Goal: Information Seeking & Learning: Check status

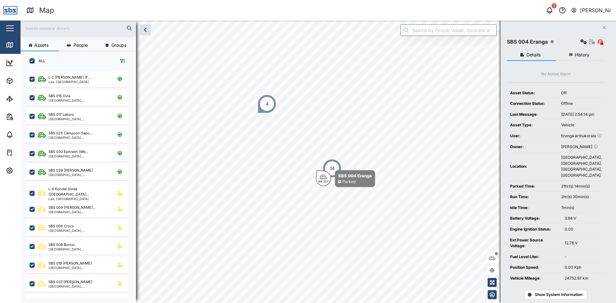
click at [50, 32] on input "text" at bounding box center [78, 28] width 108 height 10
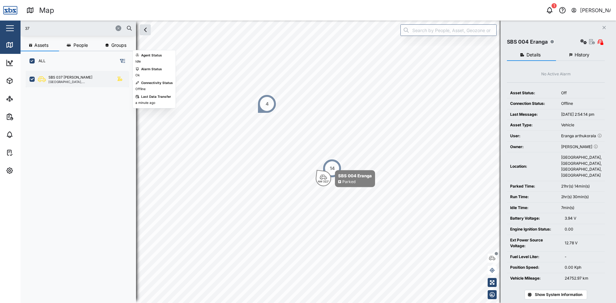
type input "37"
click at [64, 78] on div "SBS 037 [PERSON_NAME]" at bounding box center [70, 77] width 44 height 5
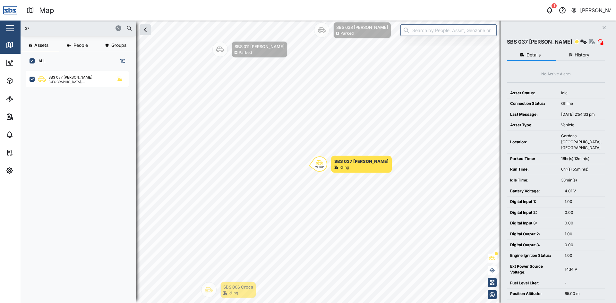
click at [117, 25] on div at bounding box center [122, 28] width 19 height 6
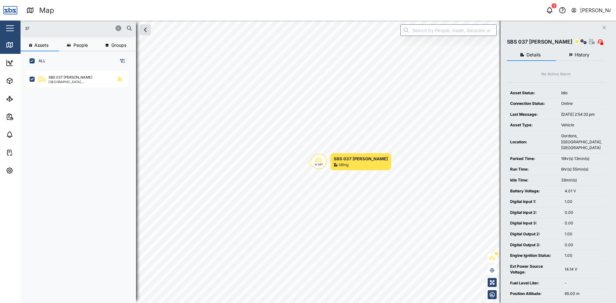
click at [603, 27] on icon "button" at bounding box center [603, 27] width 3 height 3
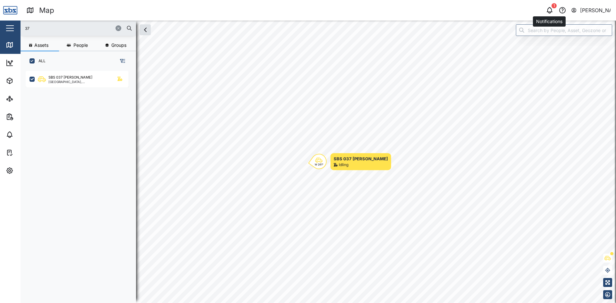
click at [552, 8] on icon "button" at bounding box center [549, 10] width 8 height 8
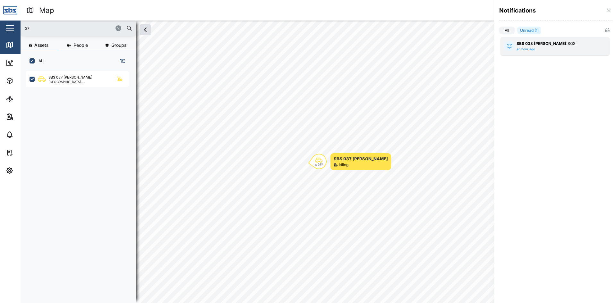
click at [535, 48] on div "SBS 033 [PERSON_NAME]: SOS an hour ago" at bounding box center [554, 46] width 77 height 11
click at [430, 65] on div at bounding box center [308, 151] width 616 height 303
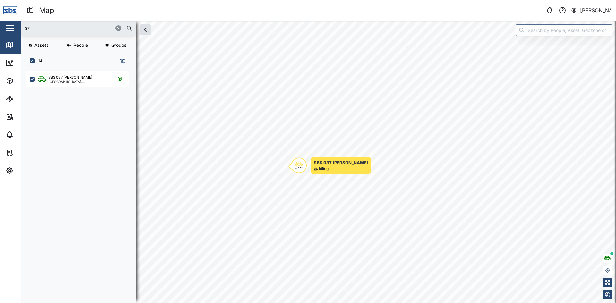
click at [118, 28] on icon "button" at bounding box center [118, 28] width 4 height 4
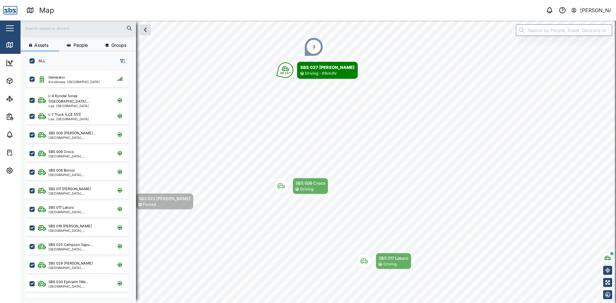
click at [56, 30] on input "text" at bounding box center [78, 28] width 108 height 10
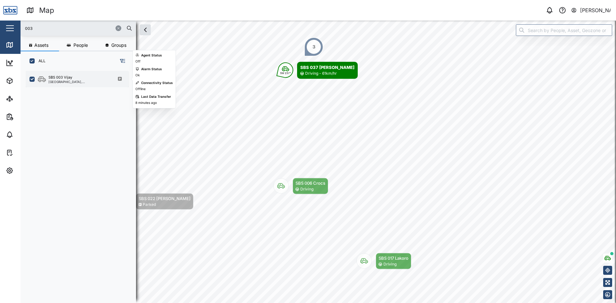
type input "003"
click at [69, 79] on div "SBS 003 Vijay" at bounding box center [60, 77] width 24 height 5
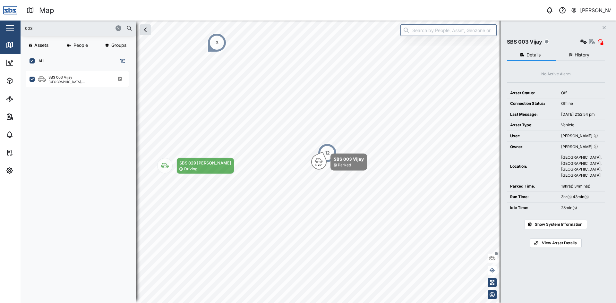
click at [574, 55] on span "History" at bounding box center [581, 55] width 15 height 4
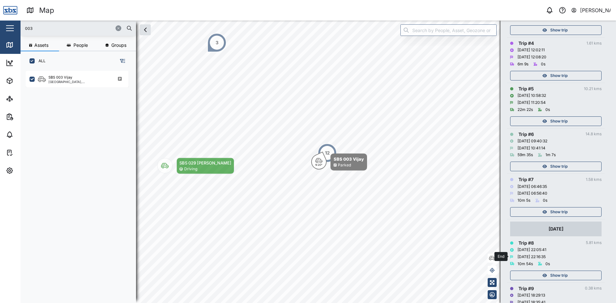
scroll to position [224, 0]
click at [561, 211] on span "Show trip" at bounding box center [558, 211] width 17 height 9
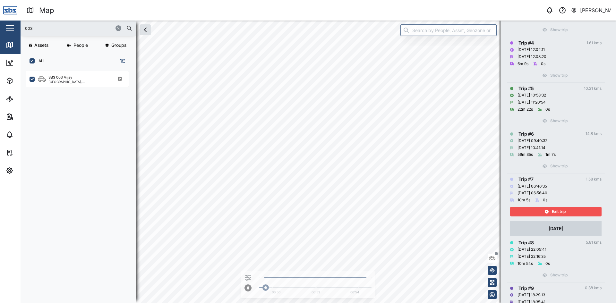
click at [561, 211] on span "Exit trip" at bounding box center [559, 211] width 14 height 9
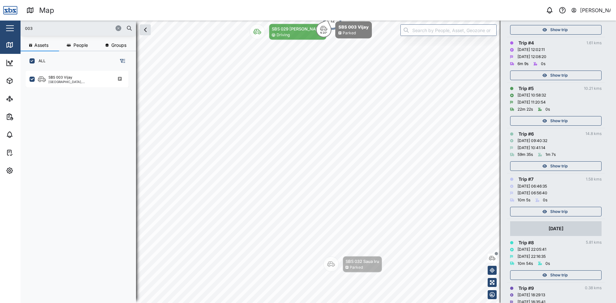
click at [564, 166] on span "Show trip" at bounding box center [558, 166] width 17 height 9
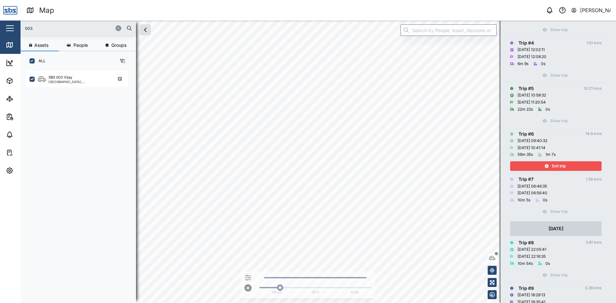
click at [431, 28] on div "003 Assets People Groups ALL SBS 003 Vijay [GEOGRAPHIC_DATA], [GEOGRAPHIC_DATA]…" at bounding box center [318, 162] width 595 height 283
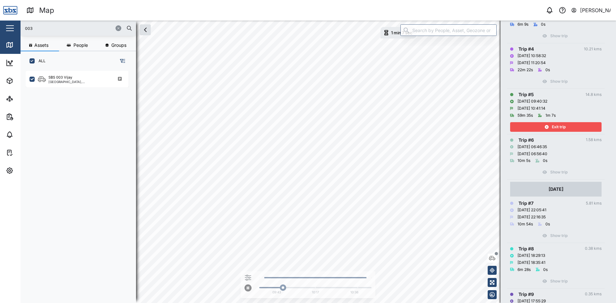
scroll to position [224, 0]
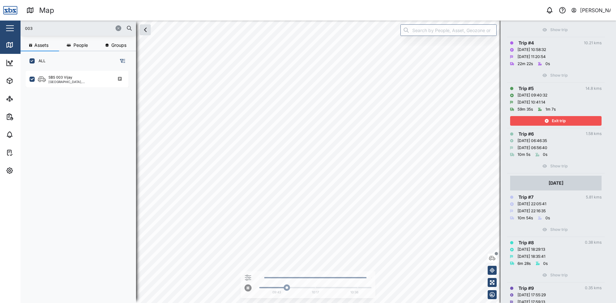
click at [337, 303] on html "Map 0 [PERSON_NAME] Close Map Dashboard Assets ATS Camera Generator Personnel T…" at bounding box center [308, 151] width 616 height 303
click at [560, 119] on span "Exit trip" at bounding box center [559, 120] width 14 height 9
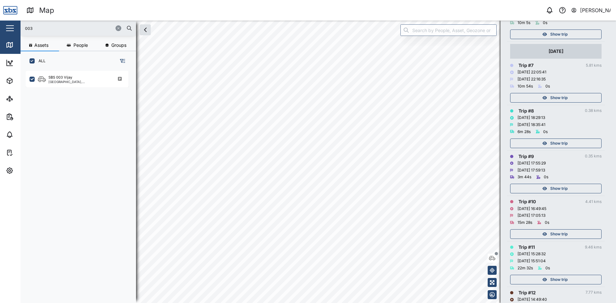
scroll to position [398, 0]
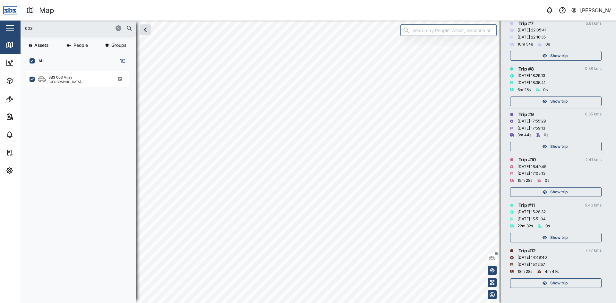
click at [550, 283] on span "Show trip" at bounding box center [558, 283] width 17 height 9
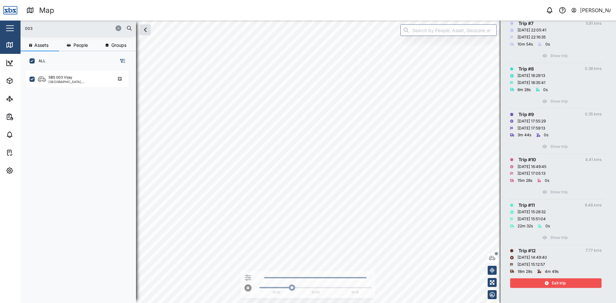
click at [559, 286] on span "Exit trip" at bounding box center [559, 283] width 14 height 9
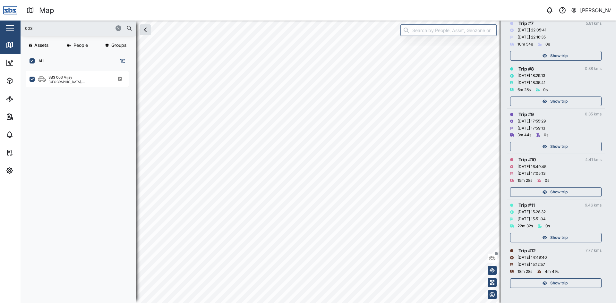
click at [564, 240] on span "Show trip" at bounding box center [558, 237] width 17 height 9
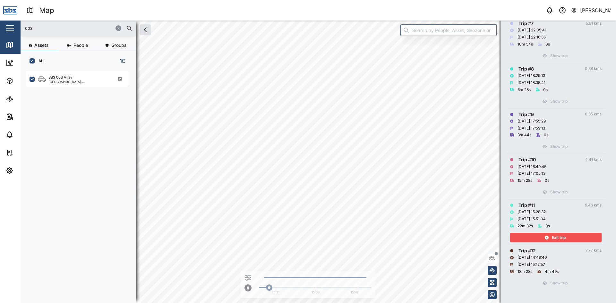
click at [564, 238] on span "Exit trip" at bounding box center [559, 237] width 14 height 9
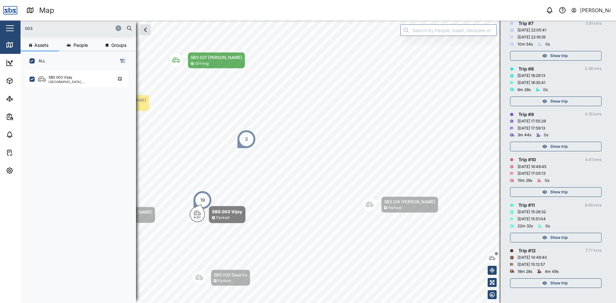
click at [569, 190] on div "Show trip" at bounding box center [554, 192] width 83 height 9
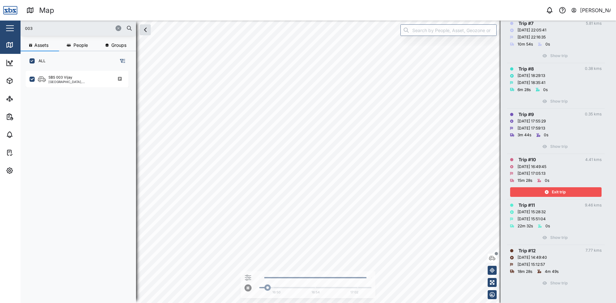
click at [569, 190] on div "Exit trip" at bounding box center [554, 192] width 83 height 9
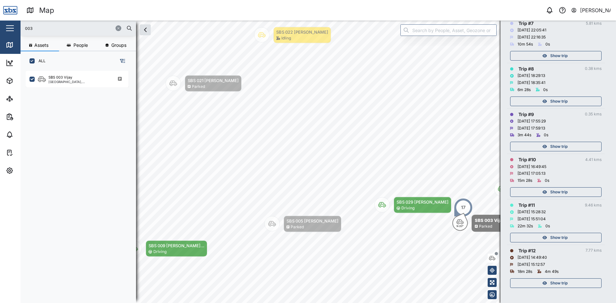
click at [567, 142] on span "Show trip" at bounding box center [558, 146] width 17 height 9
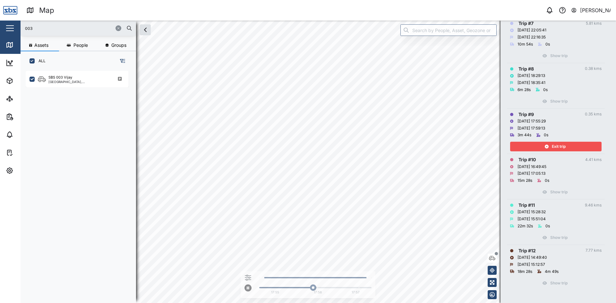
click at [567, 142] on div "Exit trip" at bounding box center [554, 146] width 83 height 9
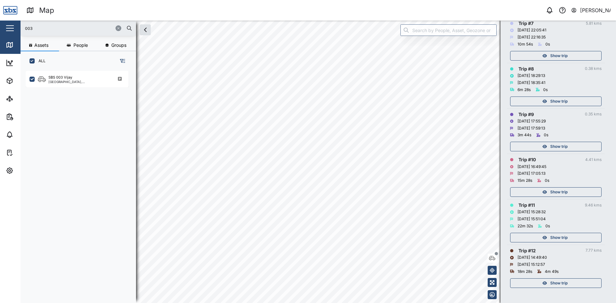
click at [569, 98] on div "Show trip" at bounding box center [554, 101] width 83 height 9
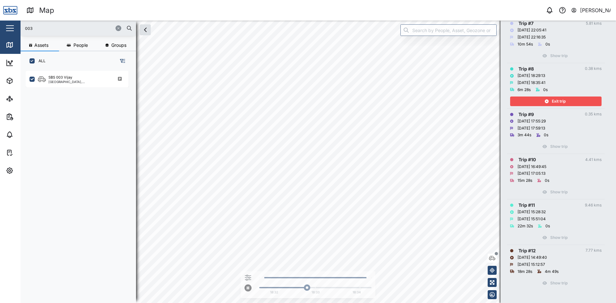
click at [579, 105] on div "Exit trip" at bounding box center [554, 101] width 83 height 9
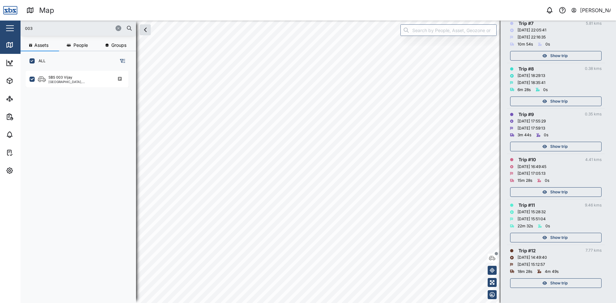
click at [569, 54] on div "Show trip" at bounding box center [554, 55] width 83 height 9
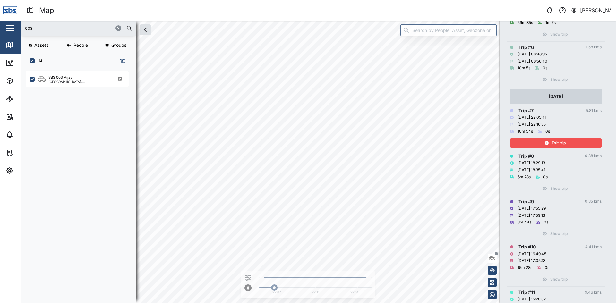
scroll to position [302, 0]
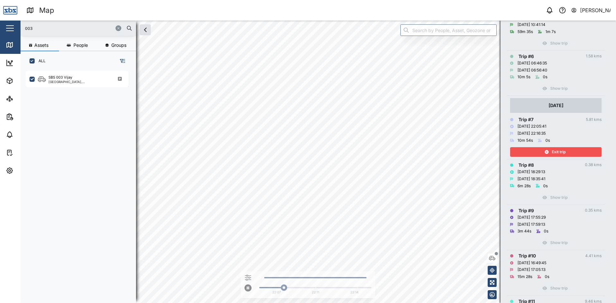
click at [118, 27] on icon "button" at bounding box center [118, 28] width 4 height 4
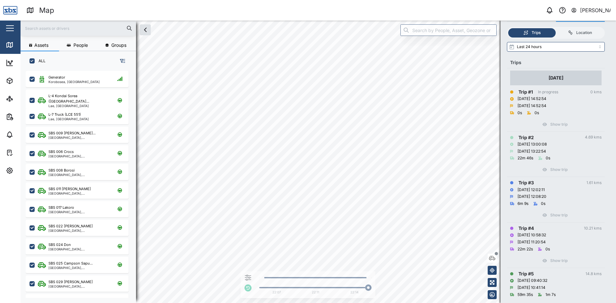
scroll to position [0, 0]
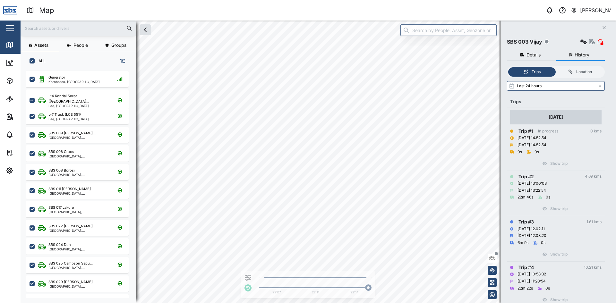
click at [605, 25] on icon "Close" at bounding box center [604, 27] width 4 height 5
